Goal: Complete application form

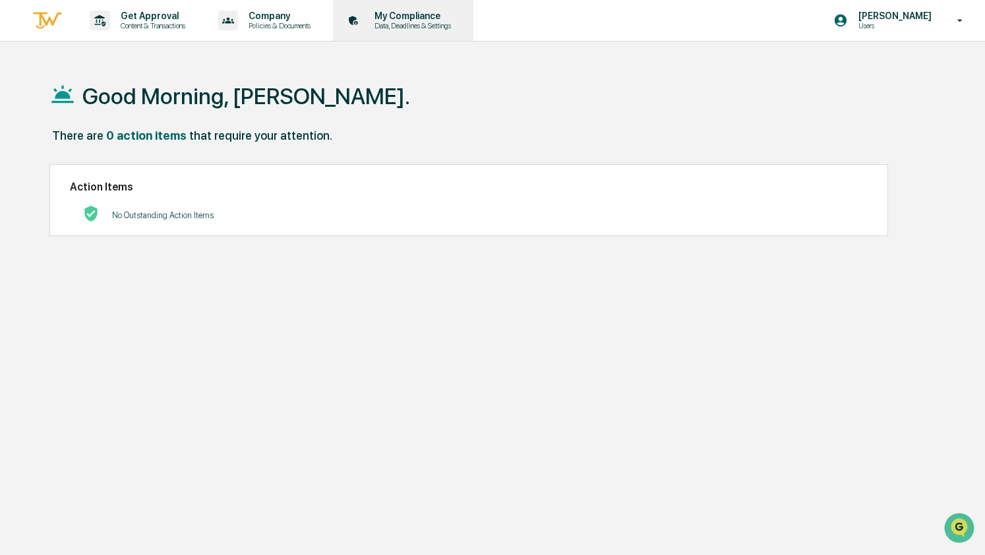
click at [407, 11] on p "My Compliance" at bounding box center [411, 16] width 94 height 11
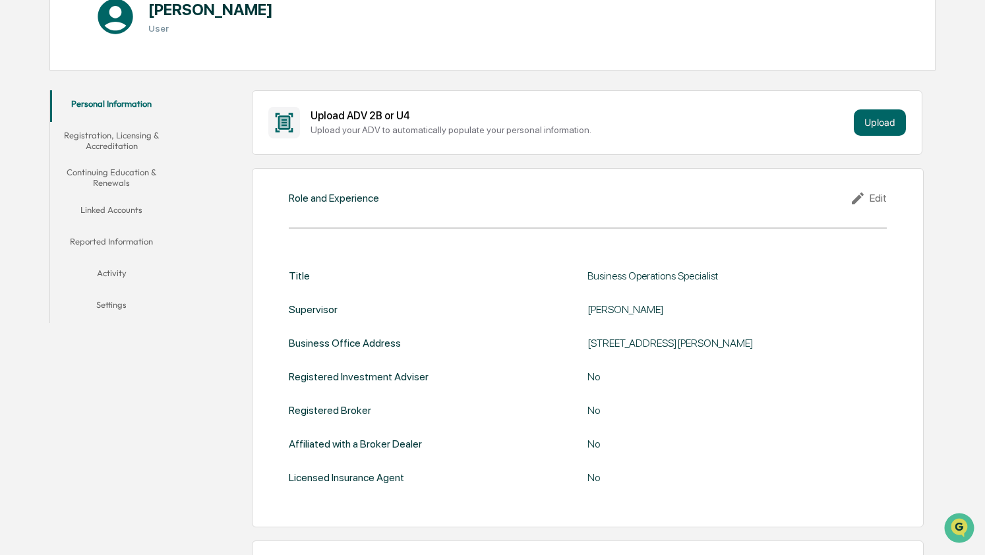
scroll to position [171, 0]
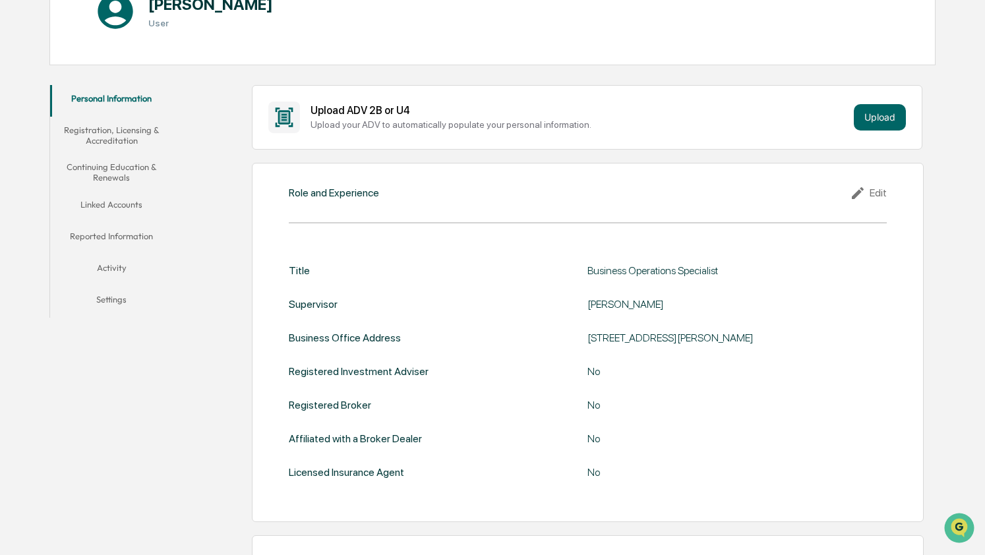
click at [117, 129] on button "Registration, Licensing & Accreditation" at bounding box center [111, 136] width 123 height 38
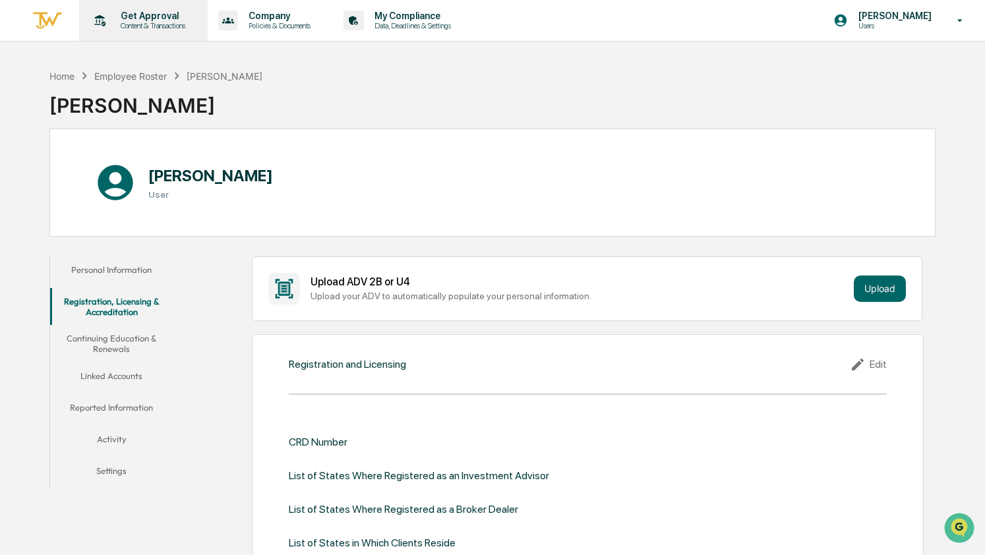
click at [141, 11] on p "Get Approval" at bounding box center [151, 16] width 82 height 11
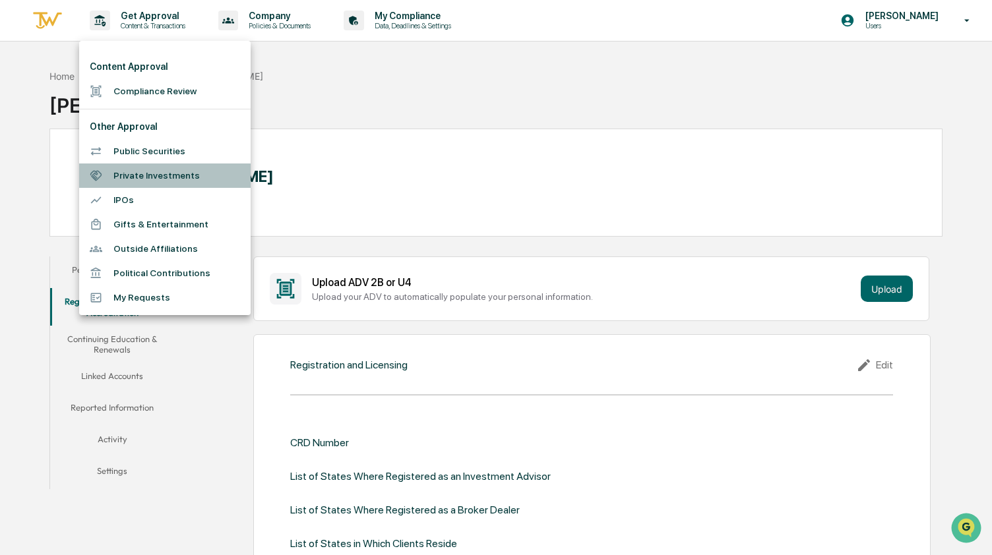
click at [175, 176] on li "Private Investments" at bounding box center [164, 176] width 171 height 24
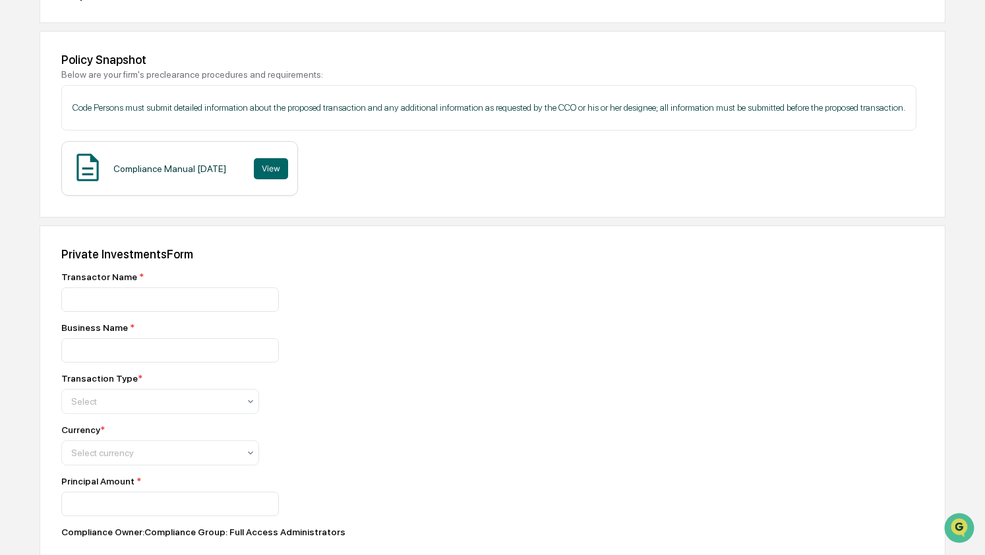
scroll to position [169, 0]
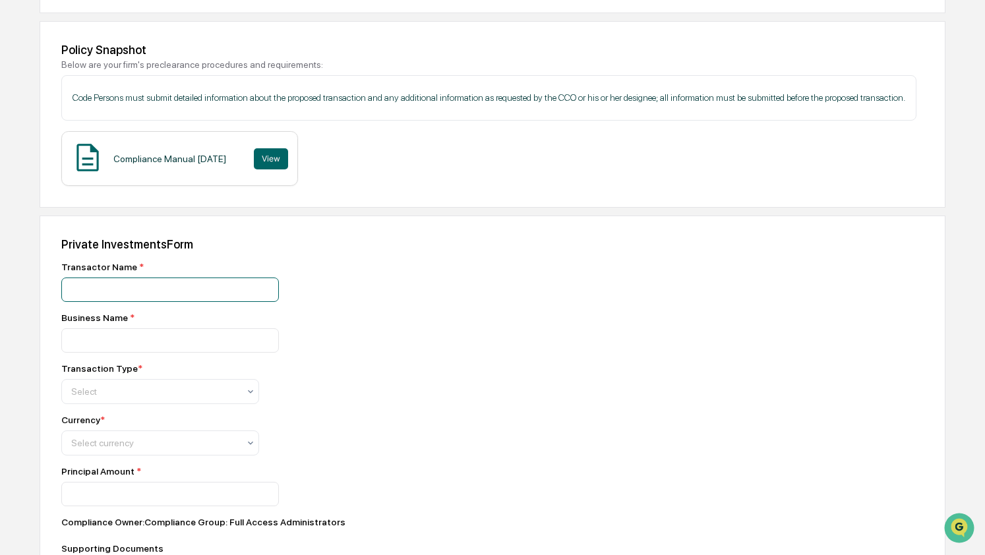
click at [202, 302] on input at bounding box center [170, 290] width 218 height 24
type input "********"
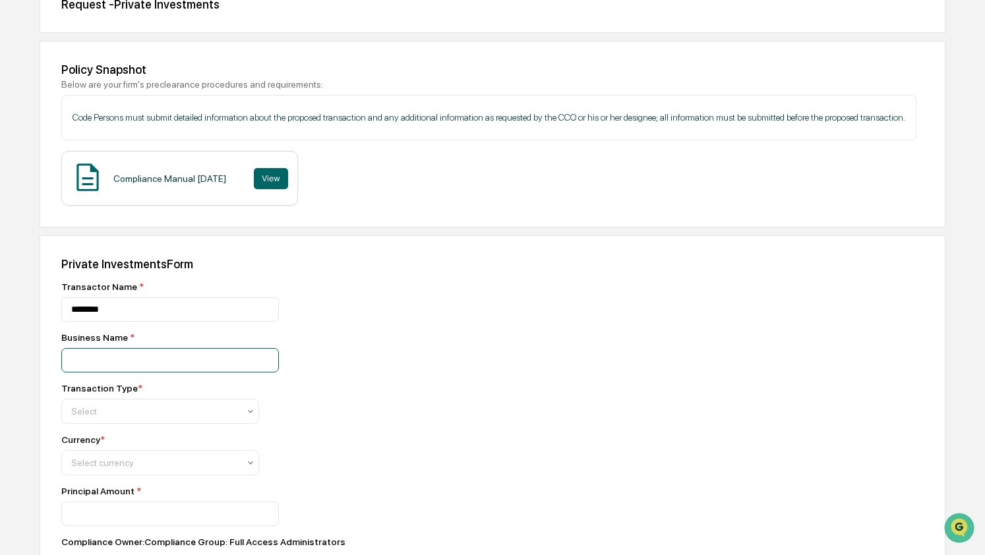
scroll to position [0, 0]
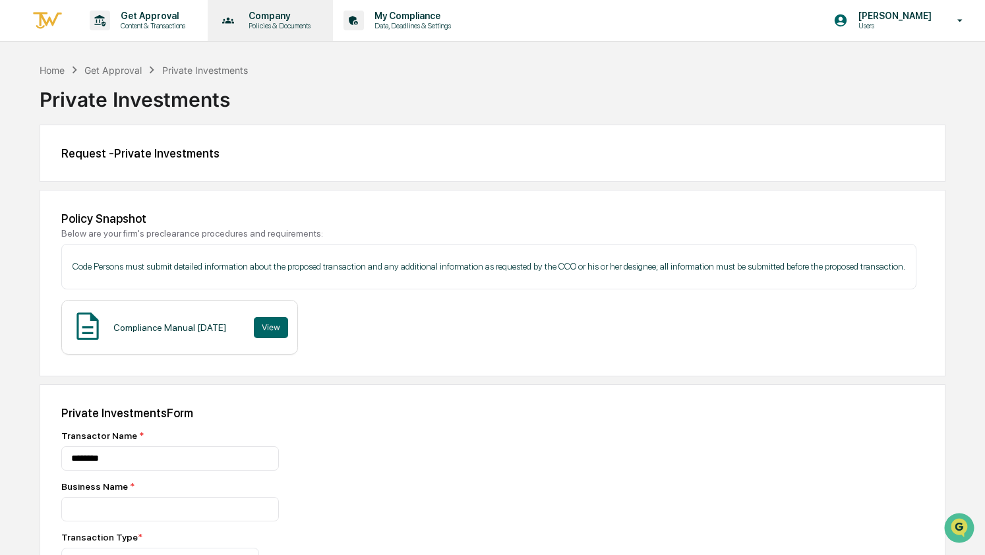
click at [278, 23] on p "Policies & Documents" at bounding box center [277, 25] width 79 height 9
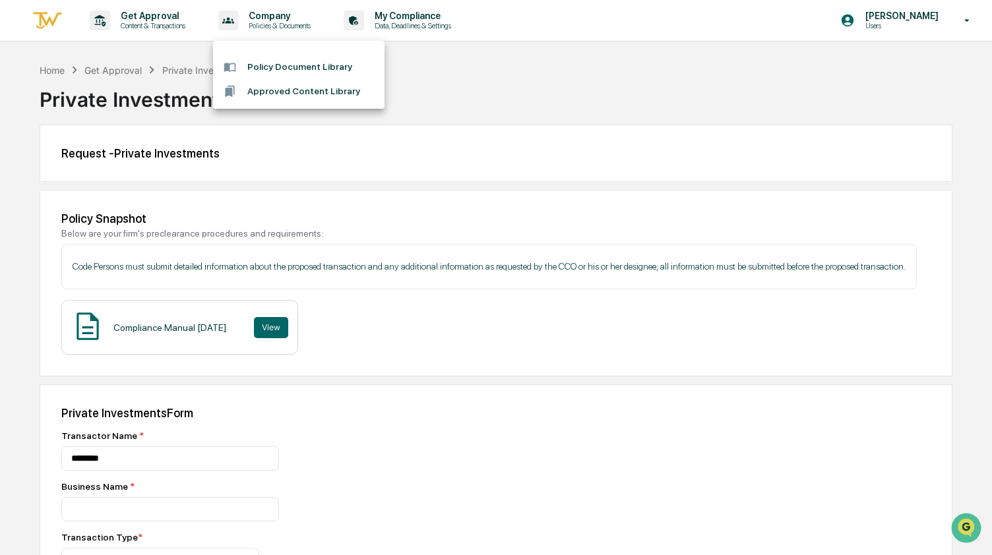
click at [152, 10] on div at bounding box center [496, 277] width 992 height 555
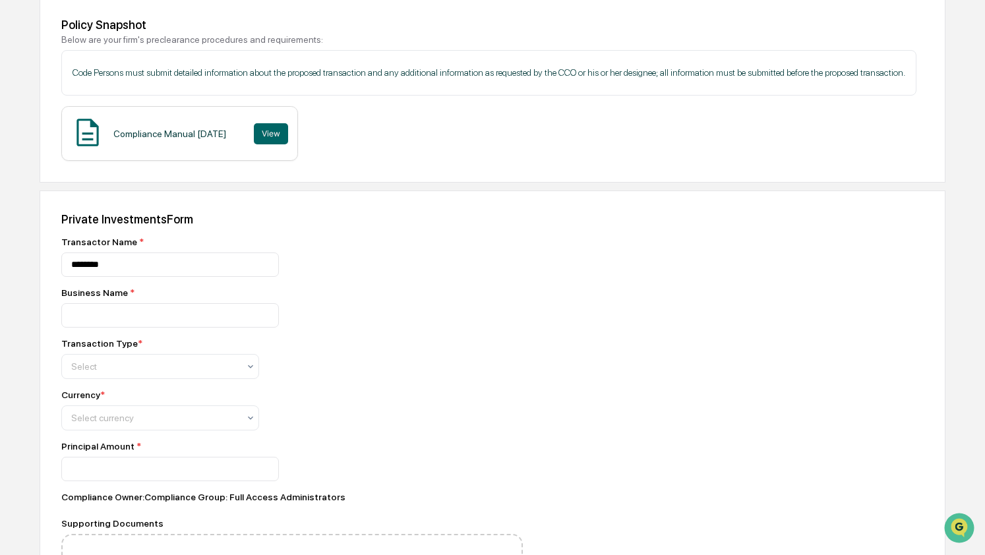
scroll to position [198, 0]
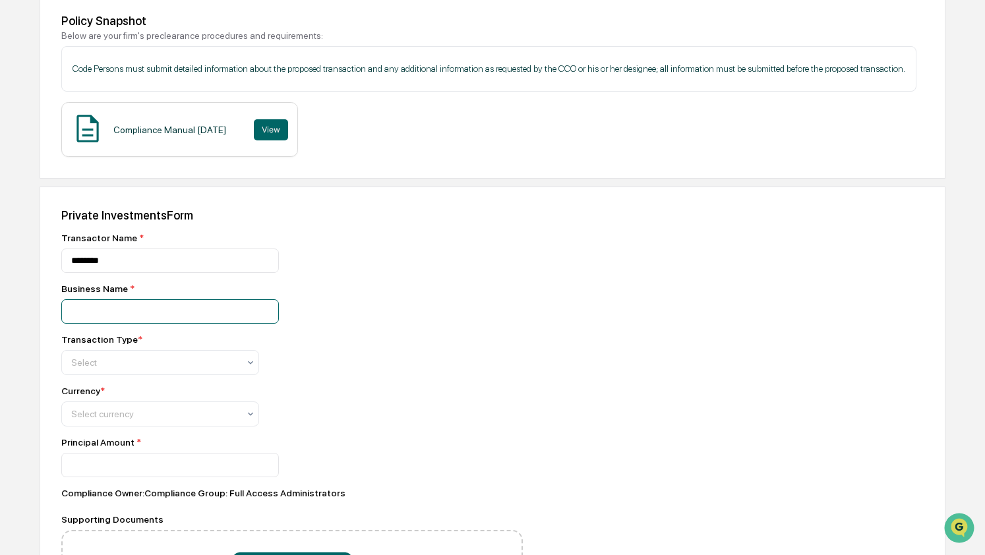
click at [148, 324] on input at bounding box center [170, 311] width 218 height 24
type input "********"
click at [129, 369] on div at bounding box center [154, 362] width 167 height 13
click at [112, 417] on div "Buy" at bounding box center [160, 411] width 196 height 26
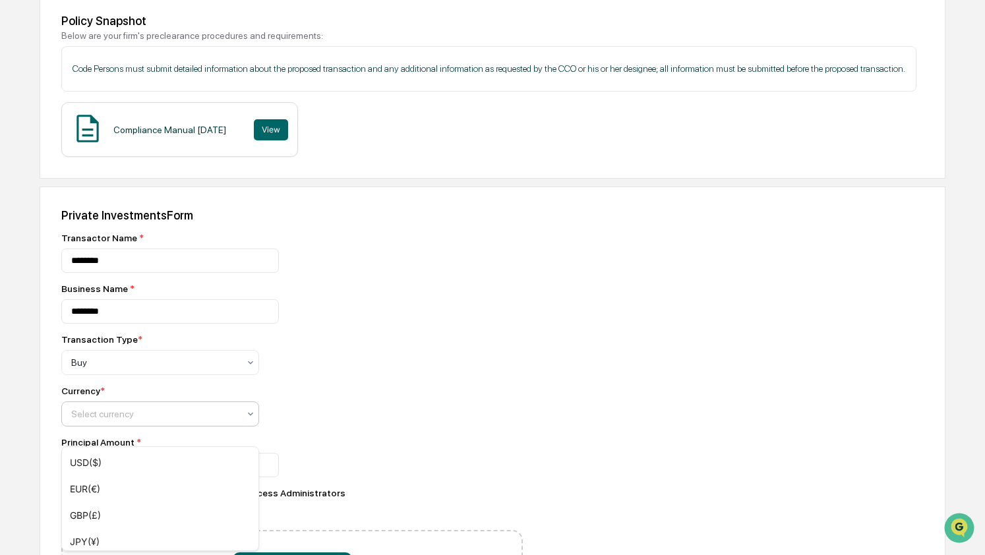
click at [115, 423] on div "Select currency" at bounding box center [155, 414] width 181 height 18
click at [105, 460] on div "USD($)" at bounding box center [160, 463] width 196 height 26
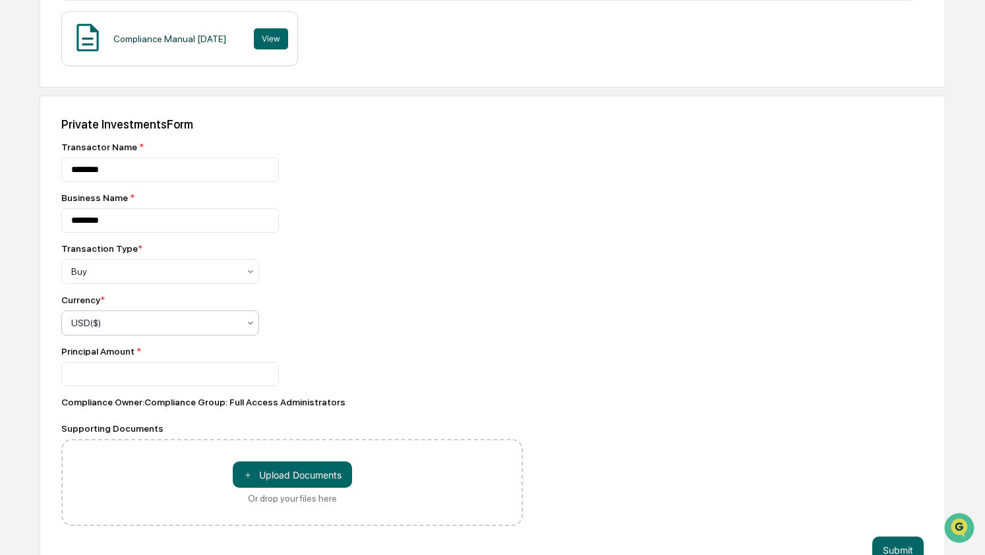
scroll to position [291, 0]
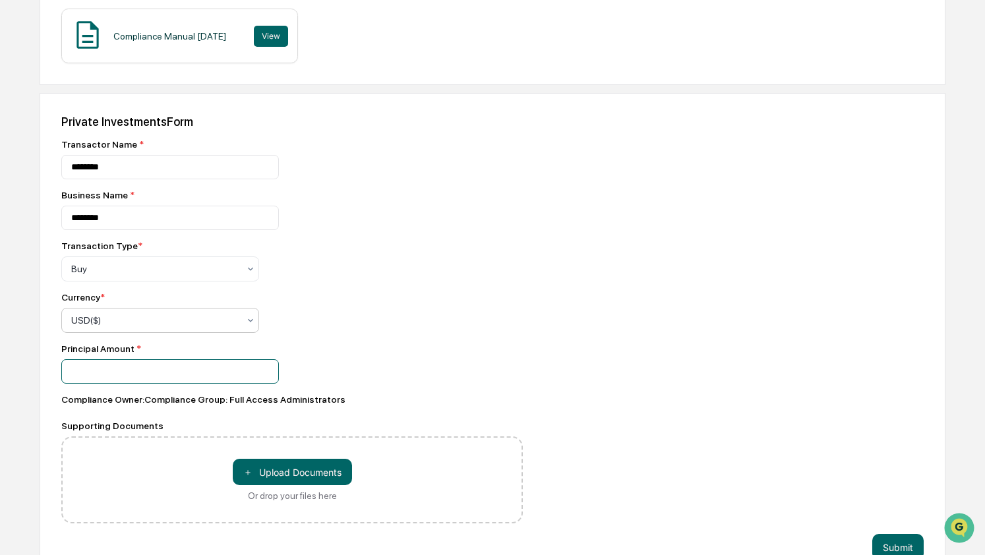
click at [105, 384] on input "number" at bounding box center [170, 371] width 218 height 24
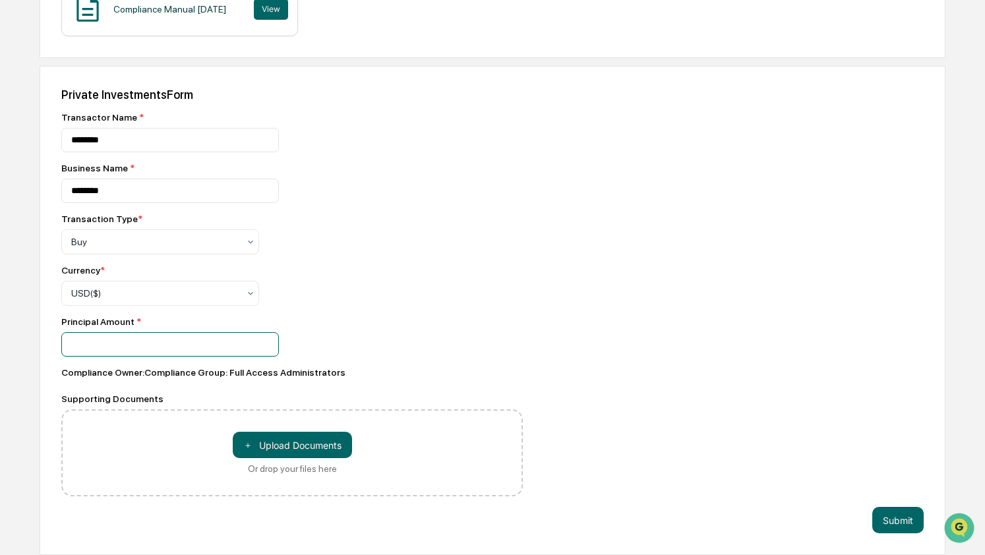
scroll to position [0, 0]
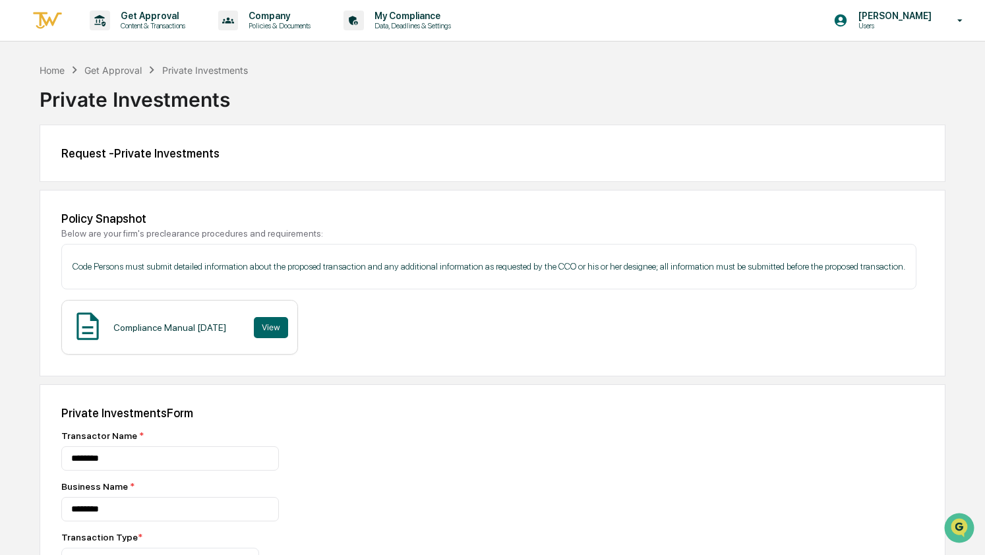
type input "**"
click at [49, 63] on div "Home Get Approval Private Investments" at bounding box center [144, 70] width 208 height 15
click at [48, 70] on div "Home" at bounding box center [52, 70] width 25 height 11
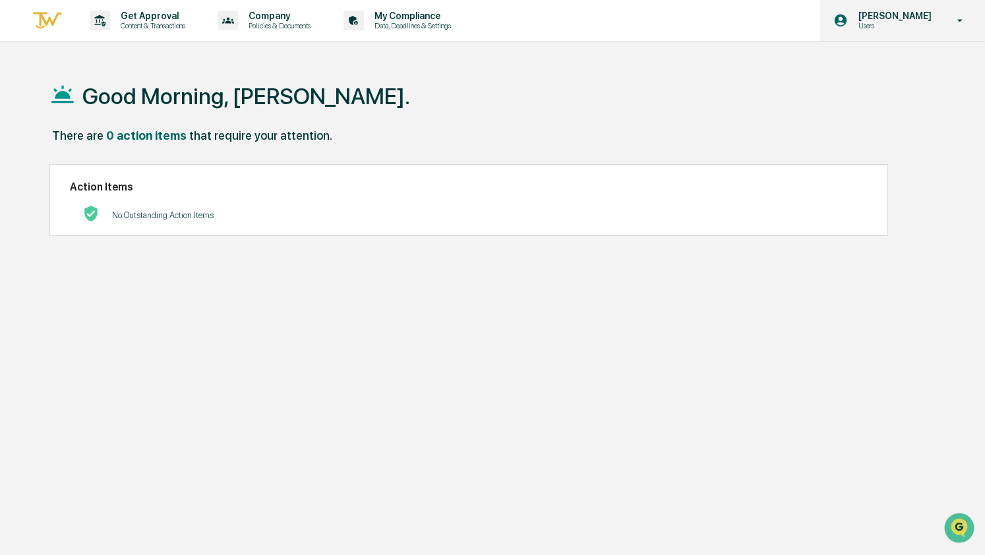
click at [913, 28] on p "Users" at bounding box center [893, 25] width 90 height 9
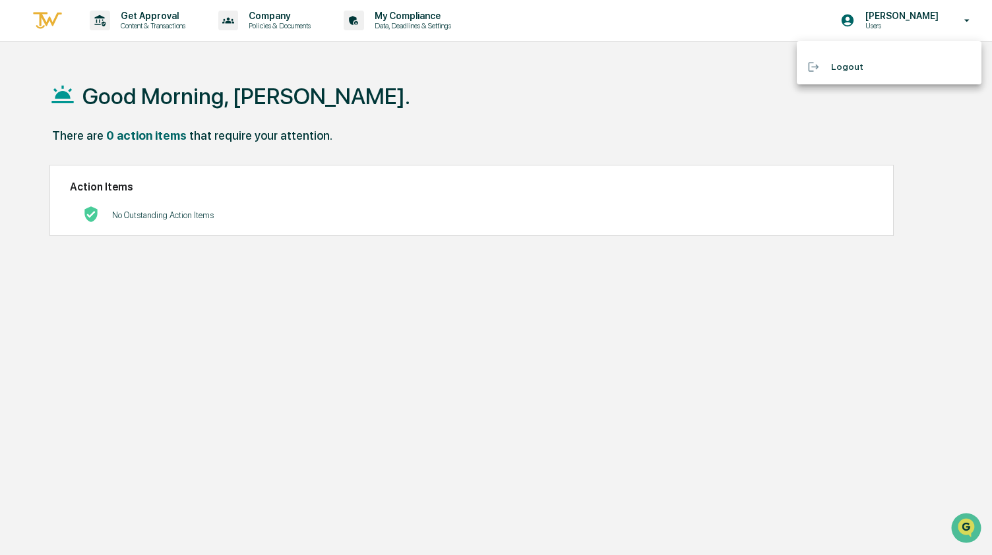
click at [691, 78] on div at bounding box center [496, 277] width 992 height 555
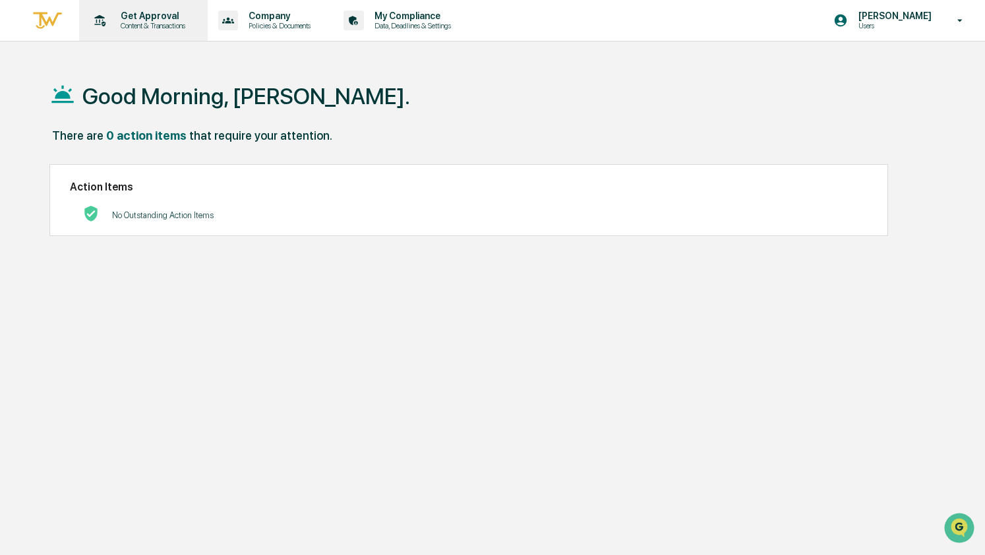
click at [189, 19] on p "Get Approval" at bounding box center [151, 16] width 82 height 11
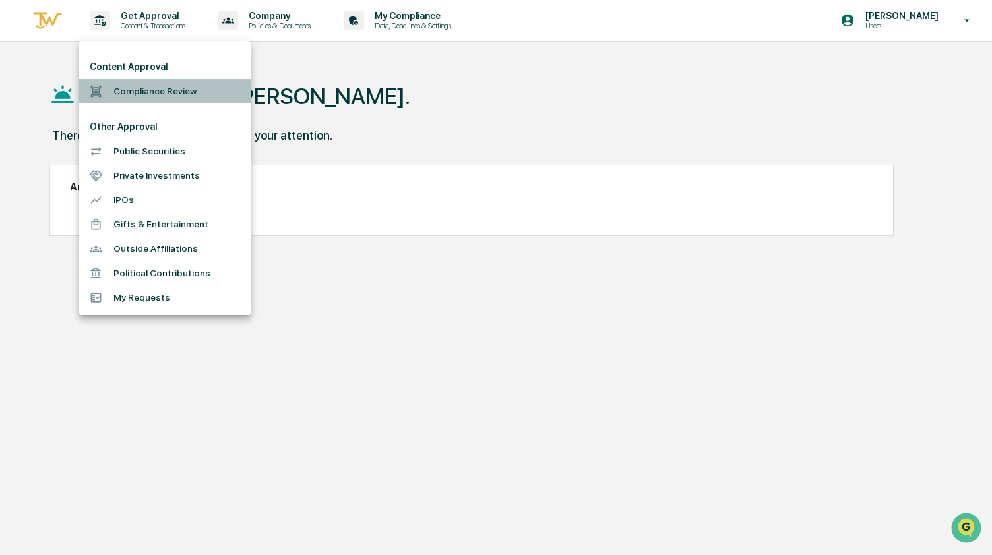
click at [182, 98] on li "Compliance Review" at bounding box center [164, 91] width 171 height 24
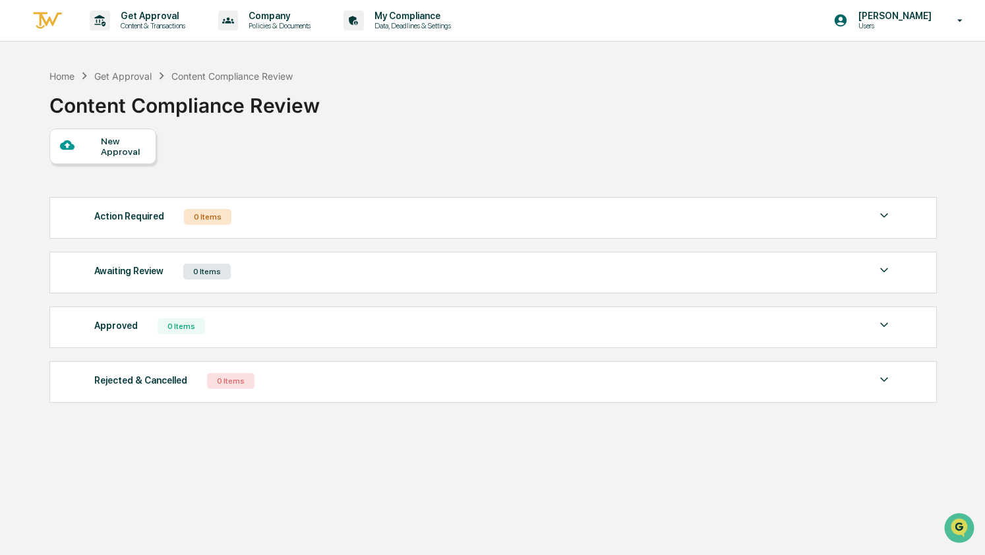
click at [605, 140] on div "New Approval Action Required 0 Items No data to display Show 5 Page 1 of 0 |< <…" at bounding box center [492, 269] width 887 height 281
